Goal: Navigation & Orientation: Find specific page/section

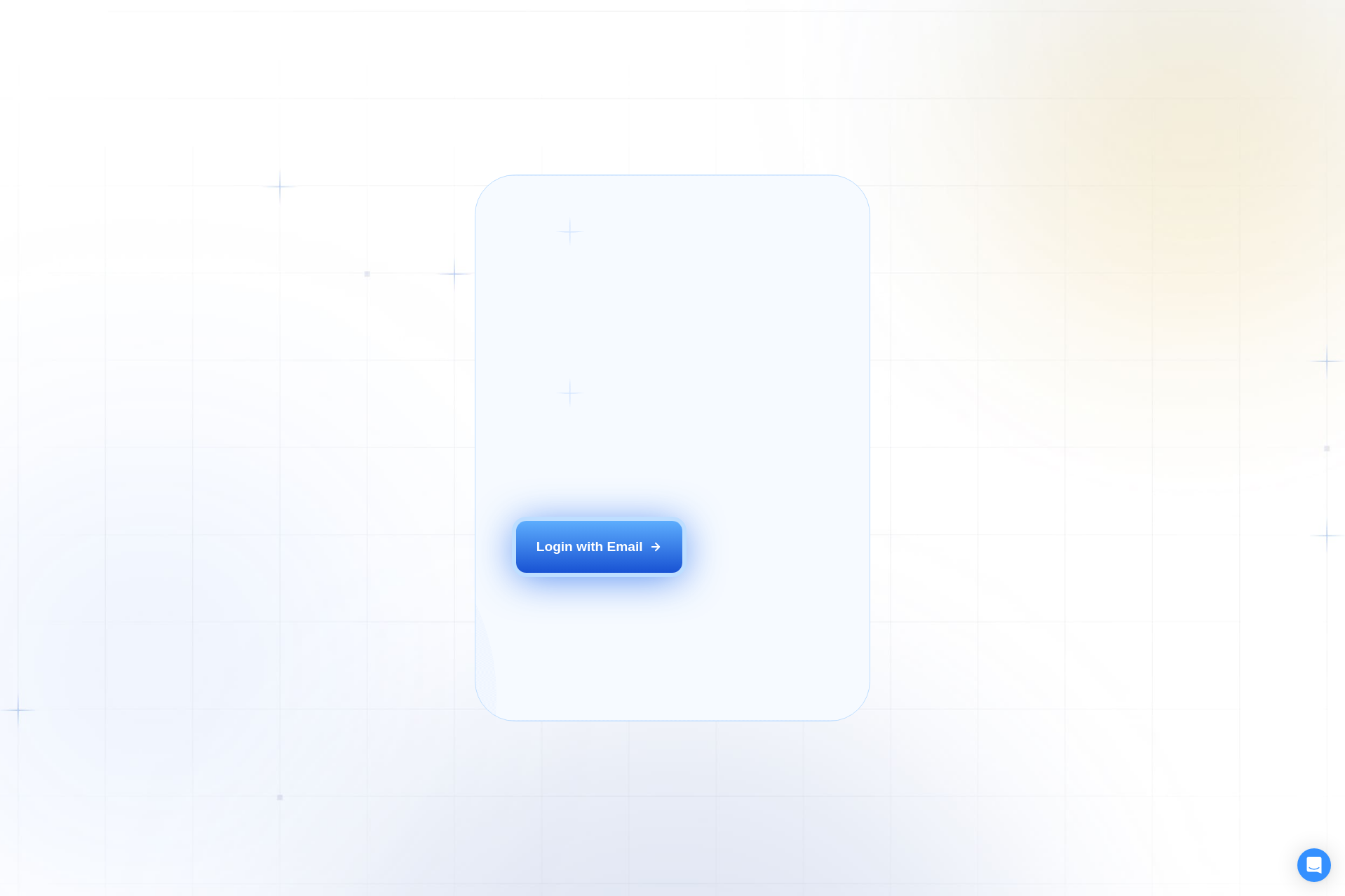
click at [564, 561] on button "Login with Email" at bounding box center [598, 546] width 166 height 52
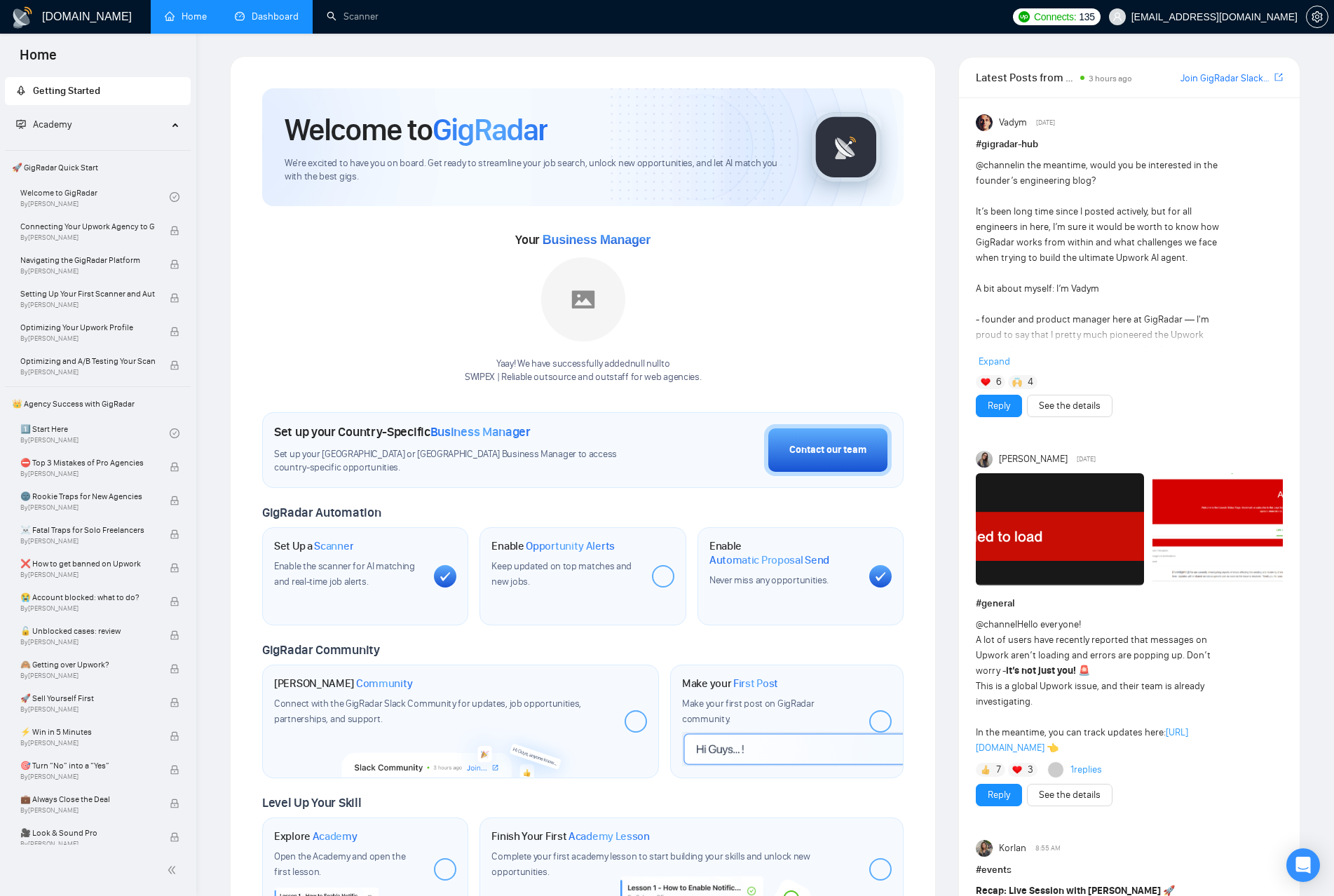
click at [257, 14] on link "Dashboard" at bounding box center [267, 16] width 64 height 12
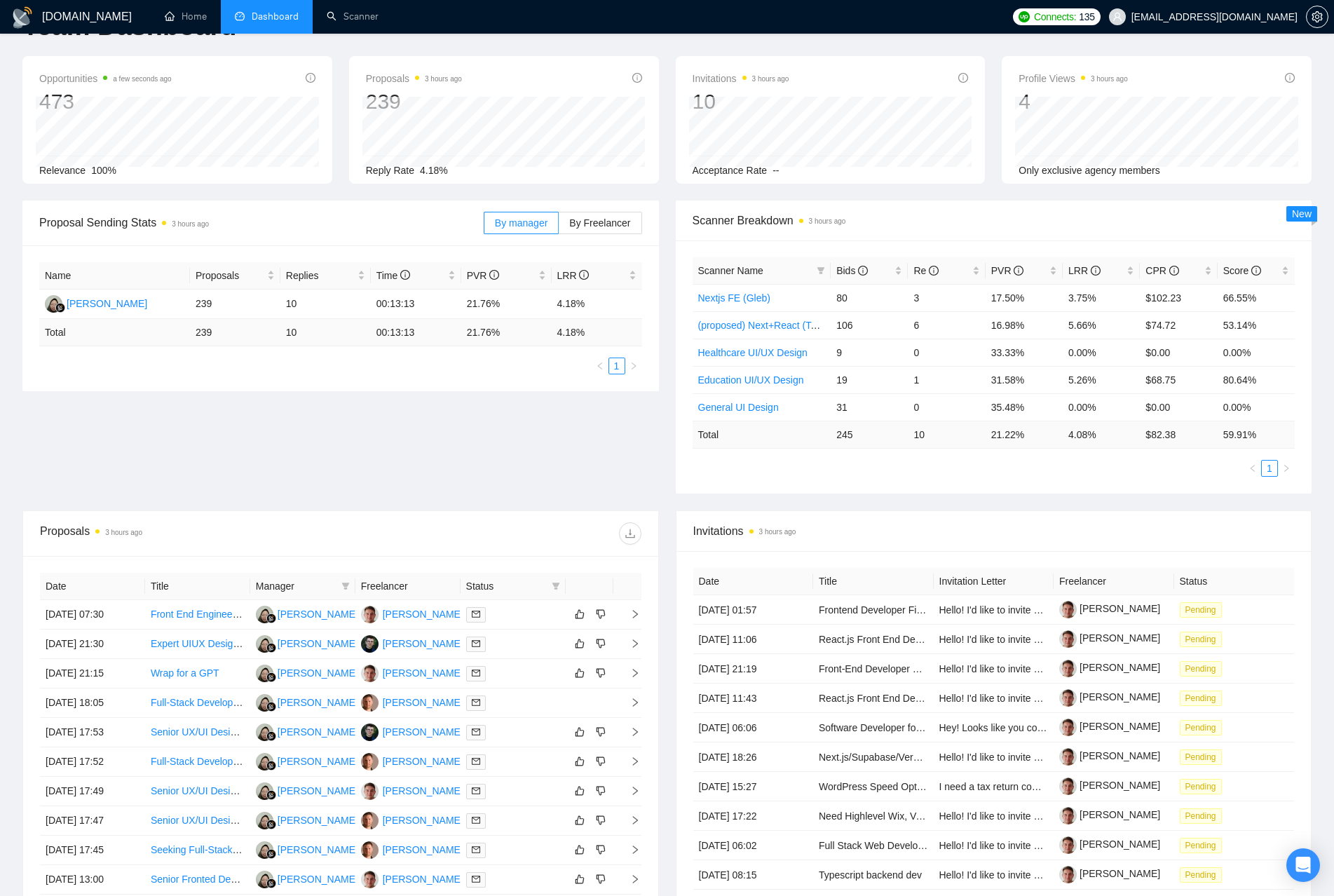
scroll to position [215, 0]
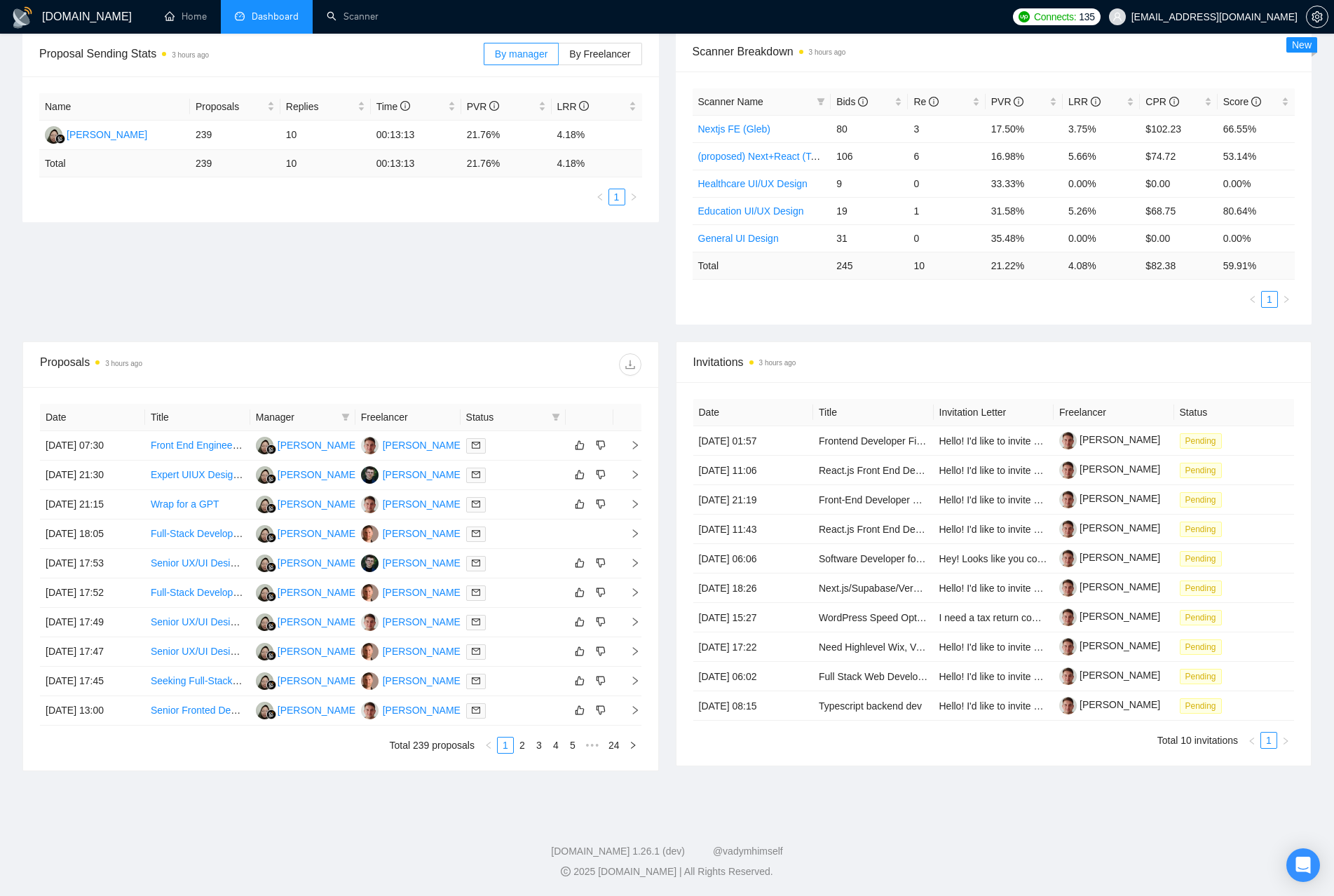
click at [282, 311] on div "Proposal Sending Stats 3 hours ago By manager By Freelancer Name Proposals Repl…" at bounding box center [667, 186] width 1306 height 310
click at [331, 310] on div "Proposal Sending Stats 3 hours ago By manager By Freelancer Name Proposals Repl…" at bounding box center [667, 186] width 1306 height 310
click at [816, 803] on div "[DOMAIN_NAME] Home Dashboard Scanner Connects: 135 [EMAIL_ADDRESS][DOMAIN_NAME]…" at bounding box center [667, 340] width 1334 height 1111
click at [780, 768] on div "Invitations 3 hours ago Date Title Invitation Letter Freelancer Status [DATE] 0…" at bounding box center [993, 556] width 653 height 429
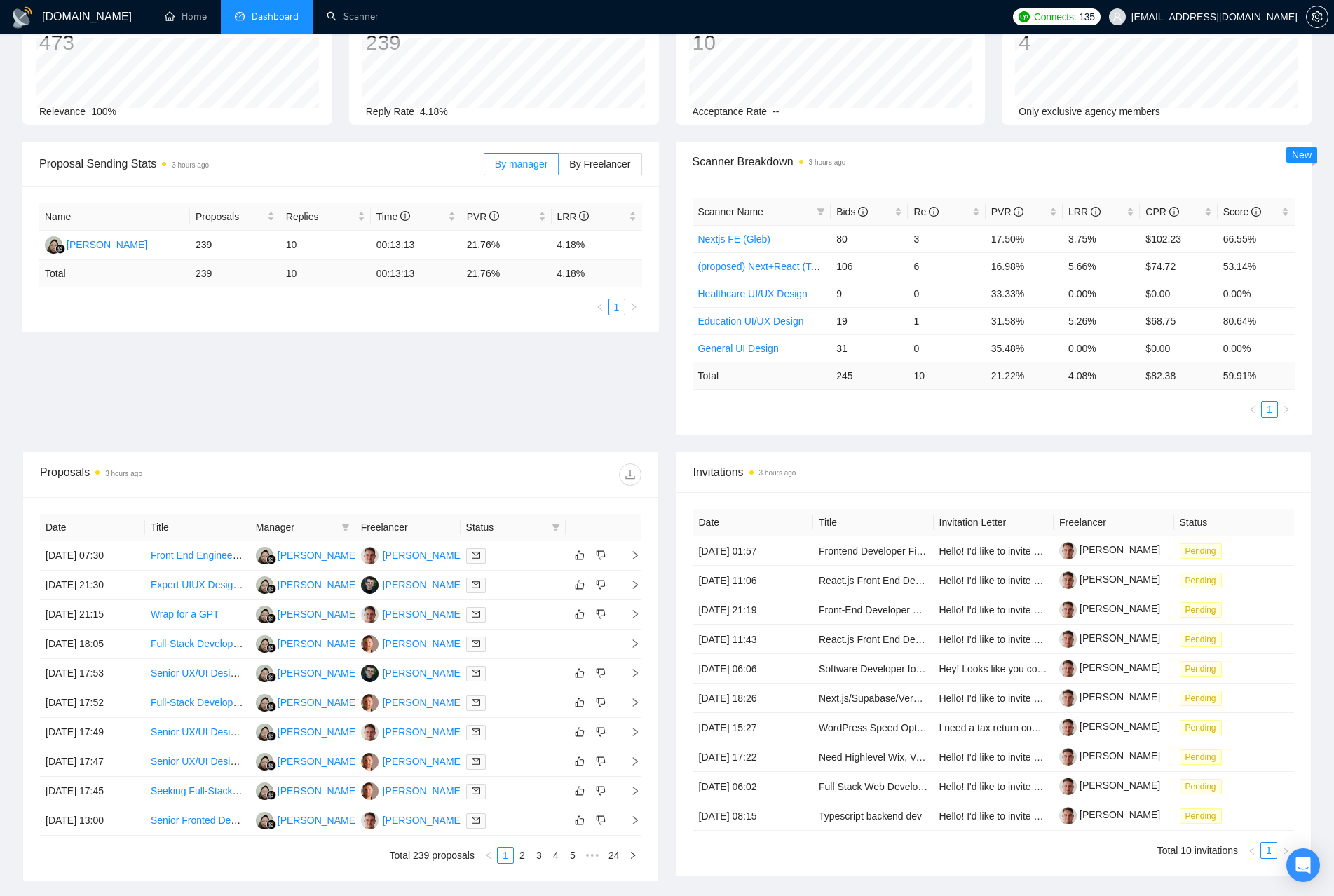
scroll to position [0, 0]
